Goal: Navigation & Orientation: Find specific page/section

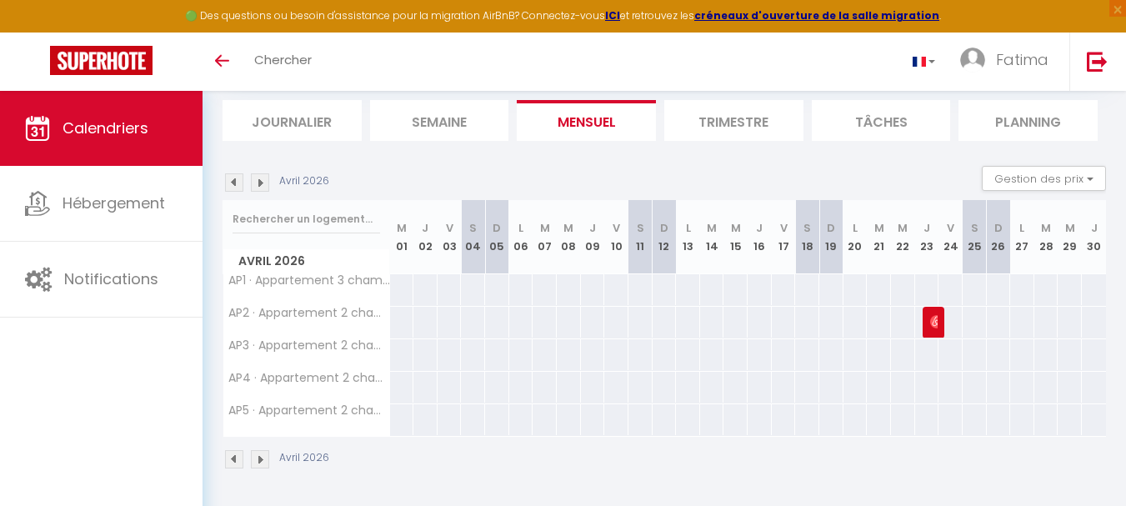
scroll to position [106, 0]
click at [263, 191] on img at bounding box center [260, 182] width 18 height 18
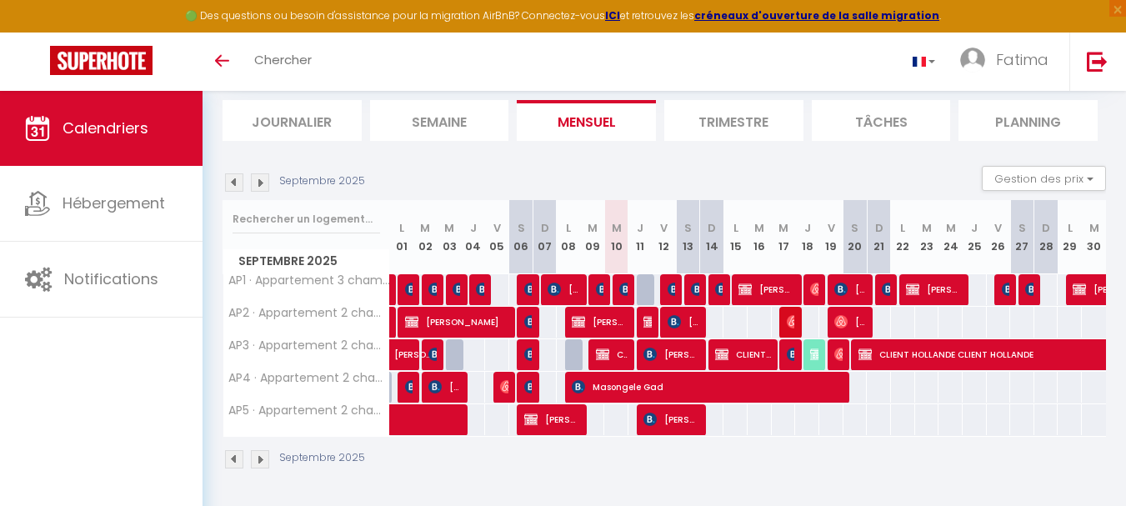
click at [262, 183] on img at bounding box center [260, 182] width 18 height 18
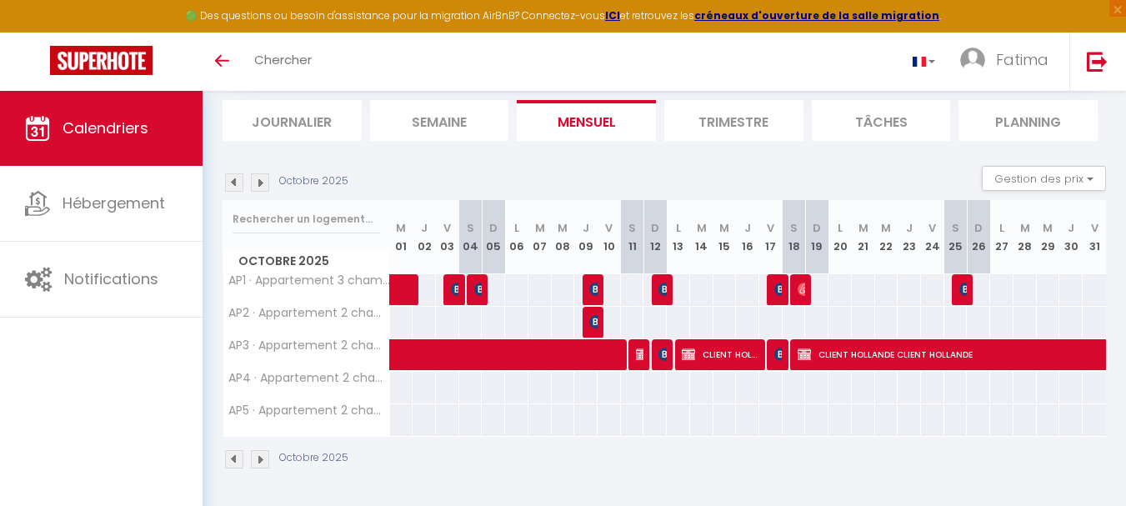
click at [262, 183] on img at bounding box center [260, 182] width 18 height 18
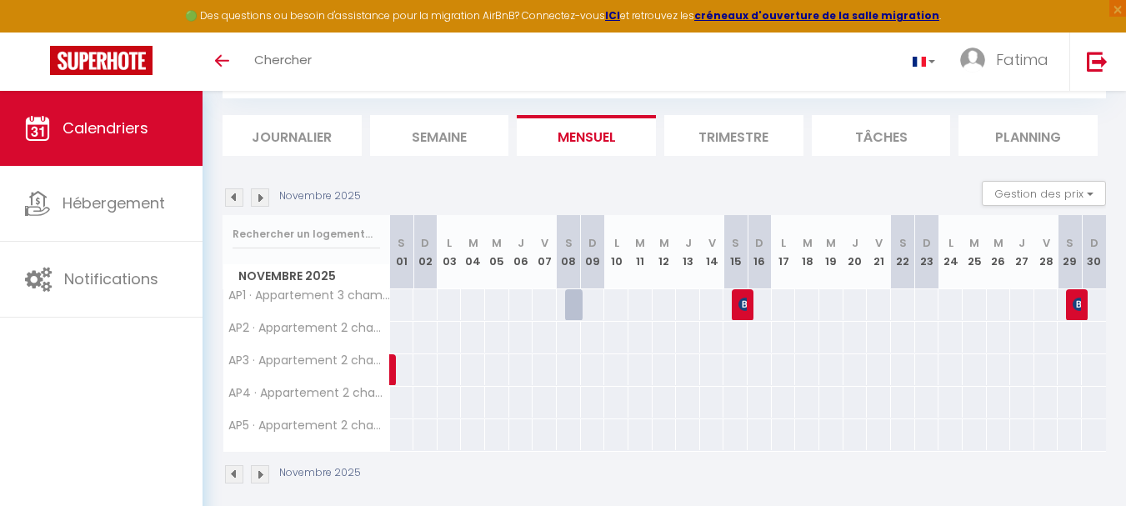
scroll to position [106, 0]
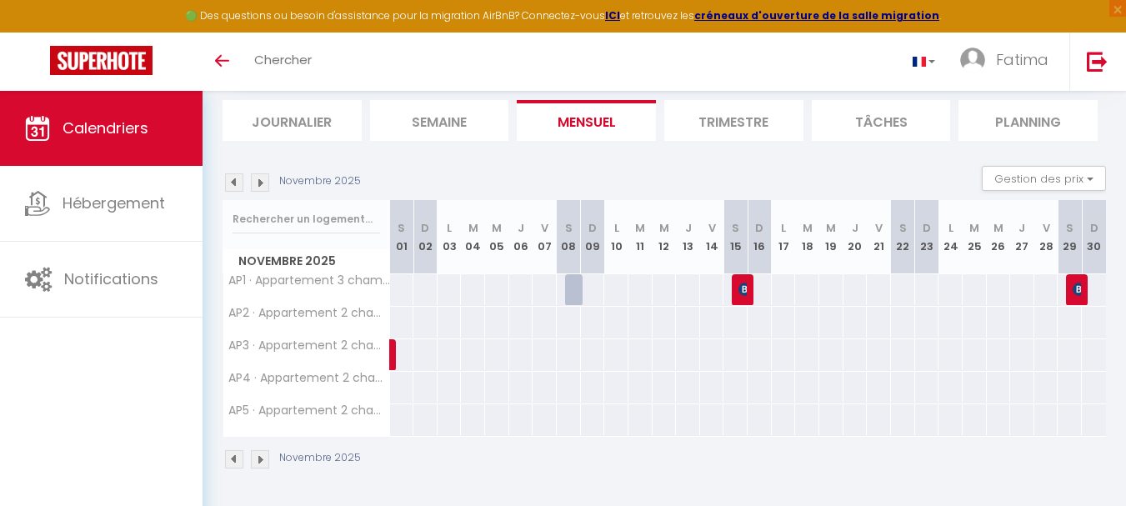
click at [264, 183] on img at bounding box center [260, 182] width 18 height 18
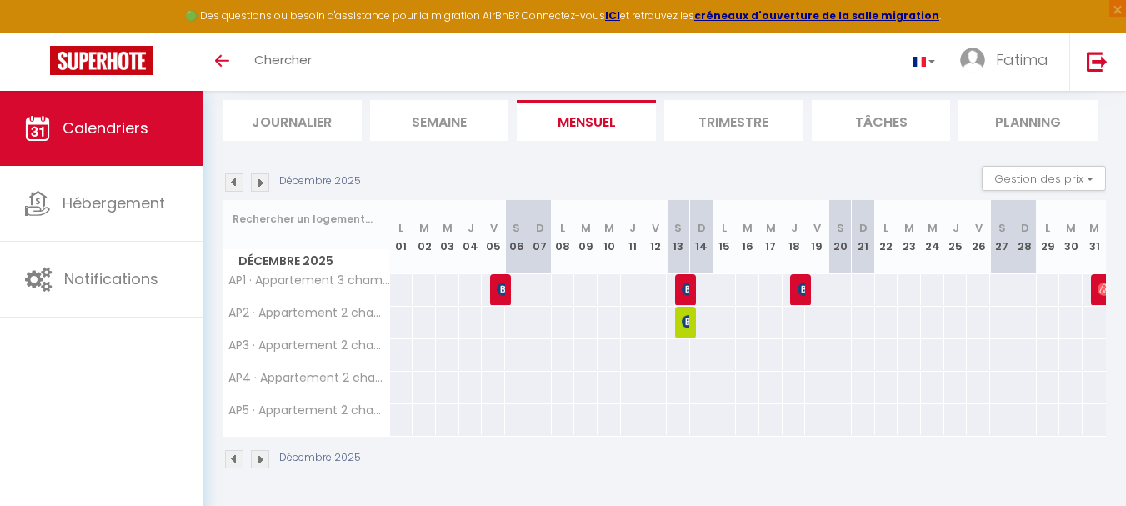
click at [264, 183] on img at bounding box center [260, 182] width 18 height 18
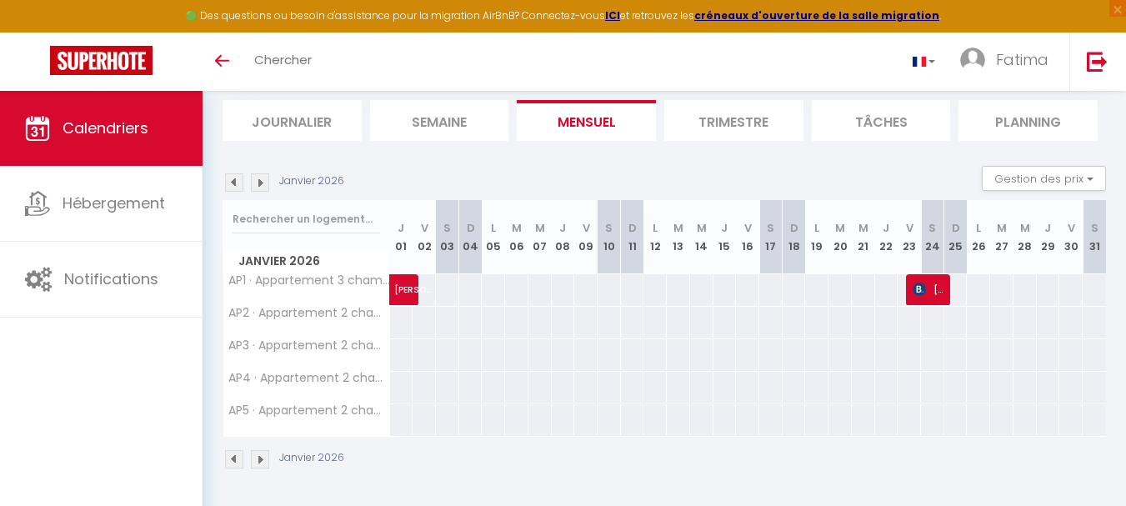
click at [264, 183] on img at bounding box center [260, 182] width 18 height 18
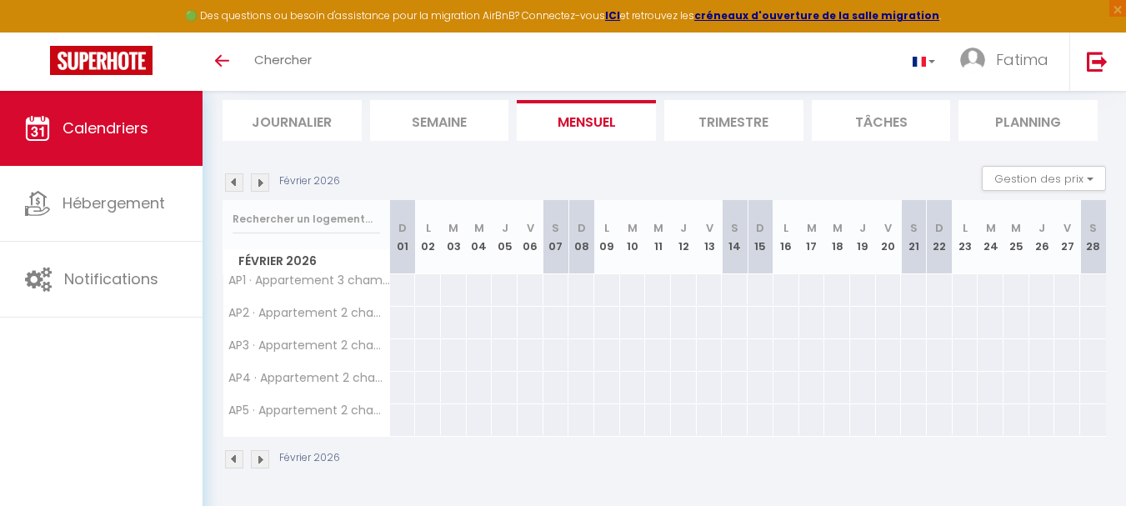
click at [264, 183] on img at bounding box center [260, 182] width 18 height 18
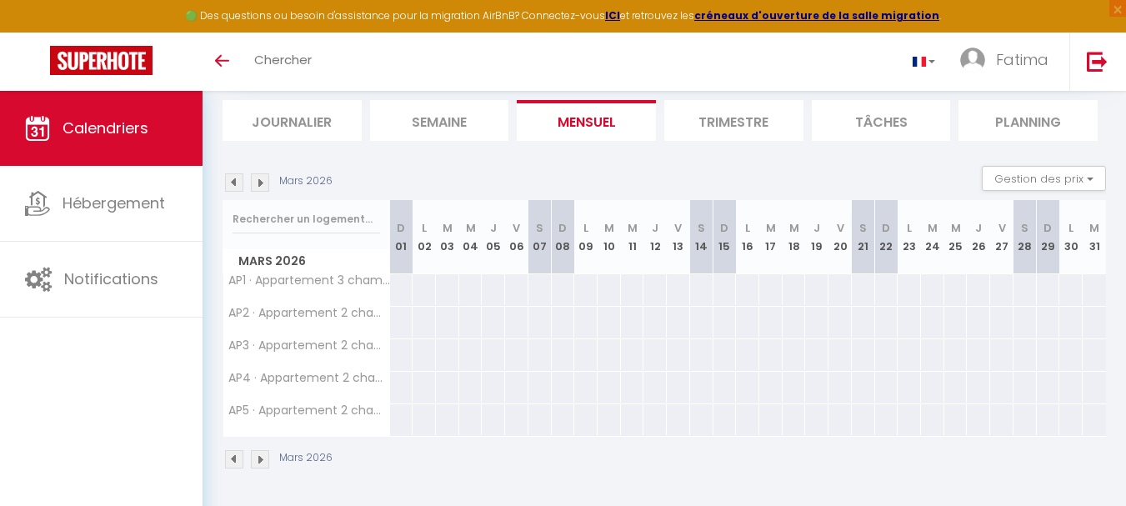
click at [264, 183] on img at bounding box center [260, 182] width 18 height 18
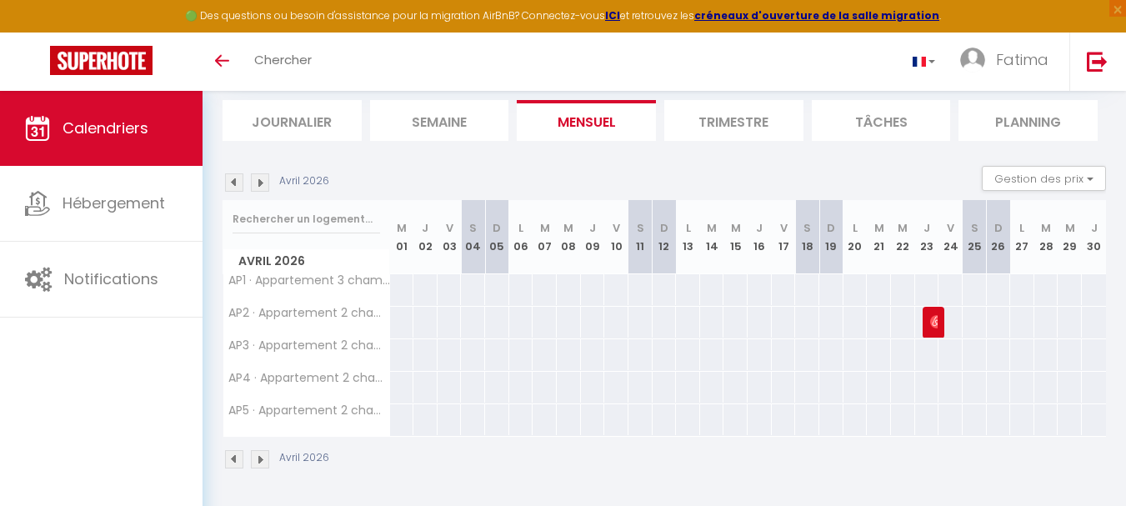
click at [264, 183] on img at bounding box center [260, 182] width 18 height 18
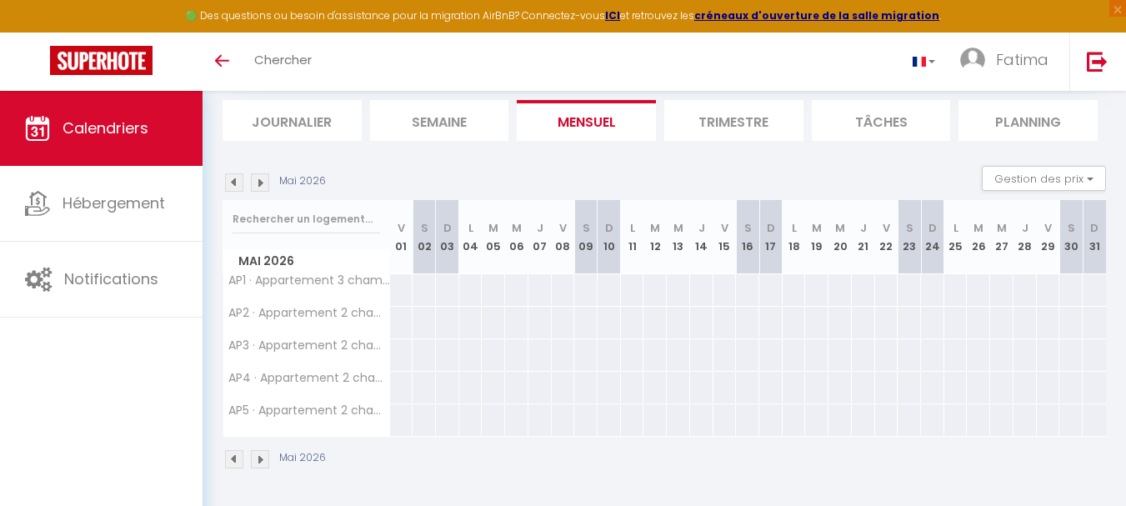
click at [264, 183] on img at bounding box center [260, 182] width 18 height 18
